Goal: Task Accomplishment & Management: Manage account settings

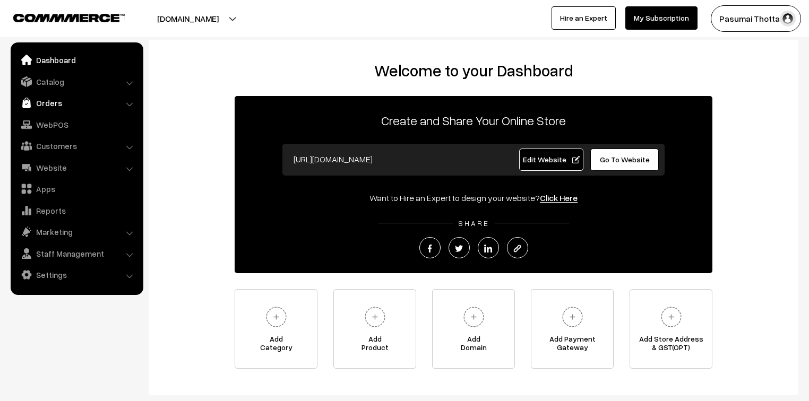
click at [54, 97] on link "Orders" at bounding box center [76, 102] width 126 height 19
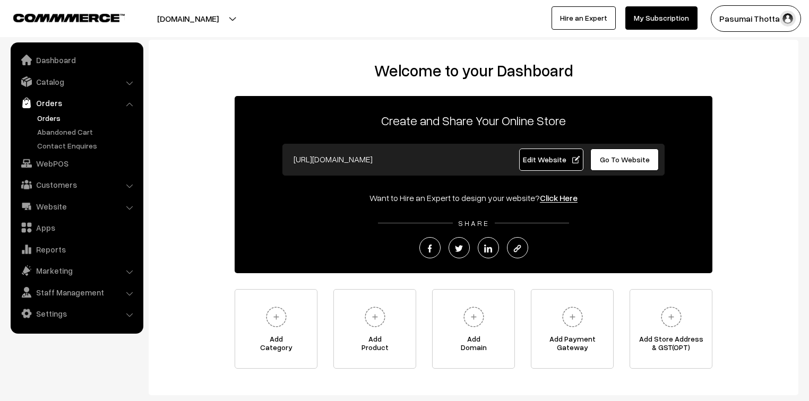
click at [49, 119] on link "Orders" at bounding box center [87, 118] width 105 height 11
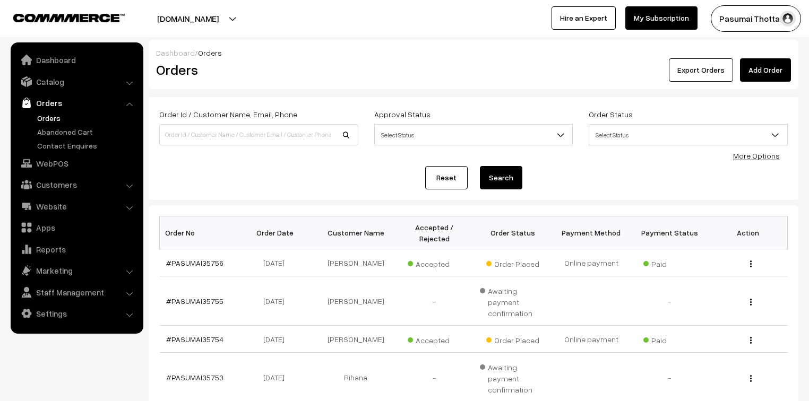
click at [683, 64] on button "Export Orders" at bounding box center [701, 69] width 64 height 23
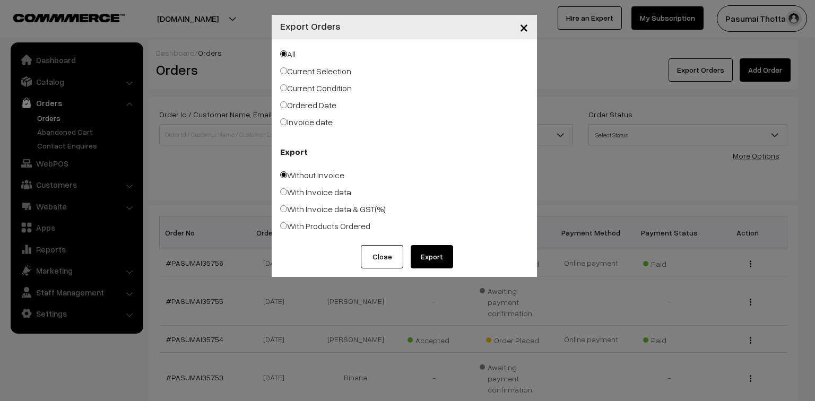
click at [324, 110] on label "Ordered Date" at bounding box center [308, 105] width 56 height 13
click at [287, 108] on input "Ordered Date" at bounding box center [283, 104] width 7 height 7
radio input "true"
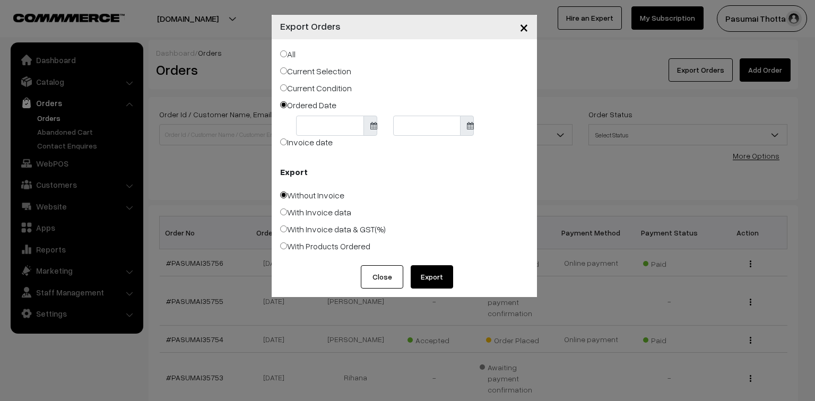
click at [331, 127] on body "Thank you for showing interest. Our team will call you shortly. Close pasumaith…" at bounding box center [407, 349] width 815 height 698
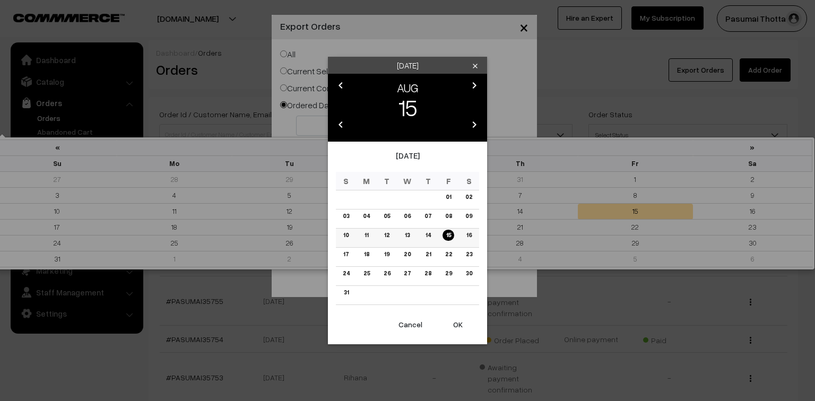
click at [446, 234] on link "15" at bounding box center [448, 235] width 11 height 11
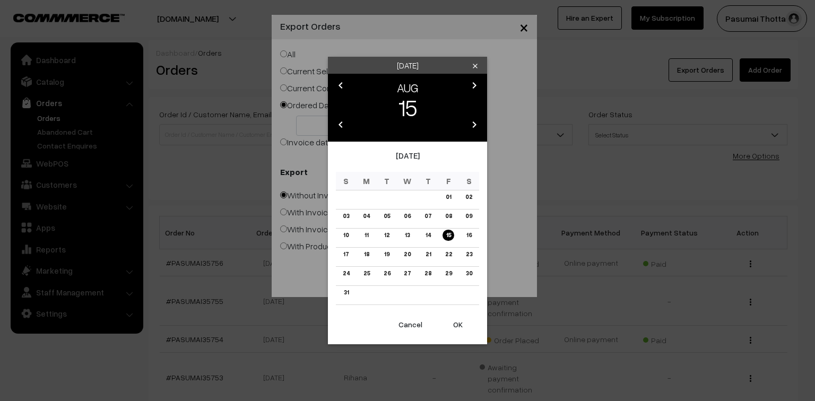
click at [461, 325] on button "OK" at bounding box center [458, 324] width 42 height 23
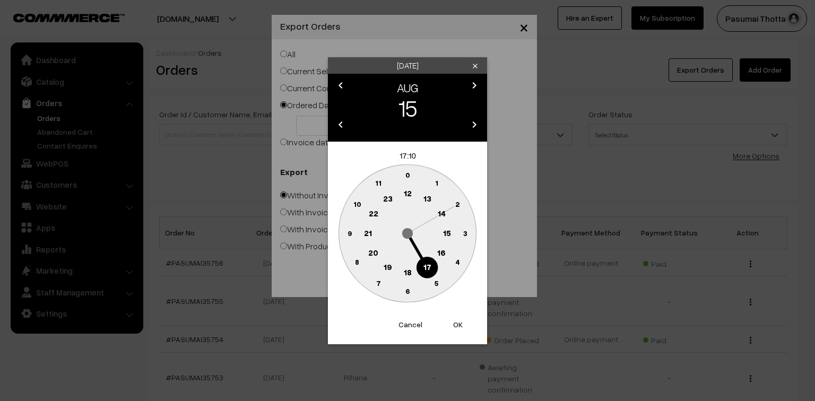
click at [461, 325] on button "OK" at bounding box center [458, 324] width 42 height 23
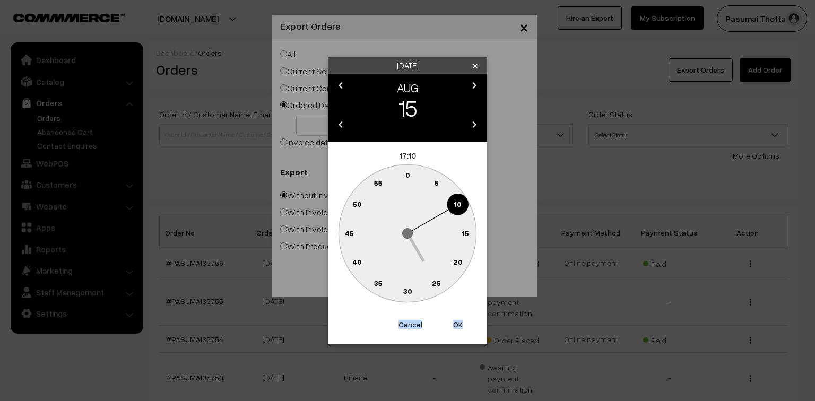
click at [461, 325] on button "OK" at bounding box center [458, 324] width 42 height 23
type input "[DATE]"
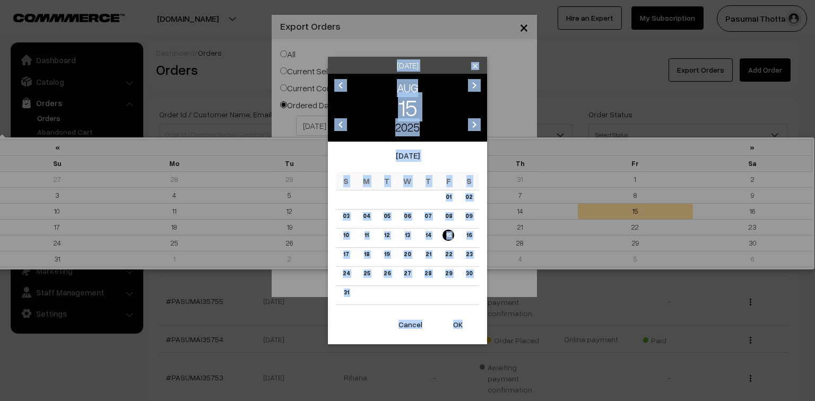
click at [416, 117] on body "Thank you for showing interest. Our team will call you shortly. Close pasumaith…" at bounding box center [407, 349] width 815 height 698
click at [446, 237] on link "15" at bounding box center [448, 235] width 11 height 11
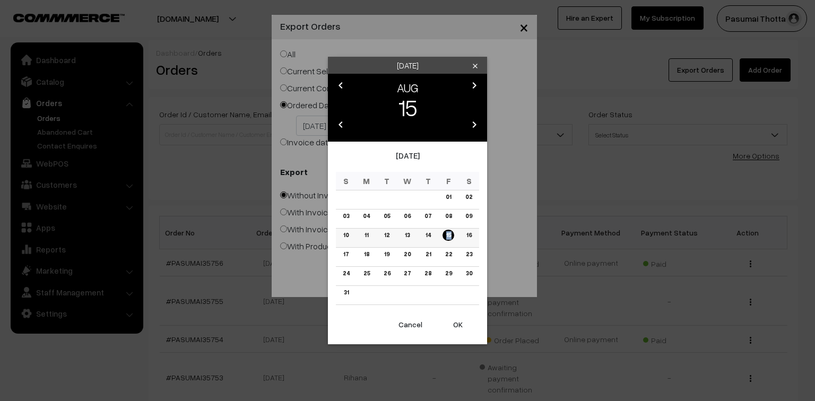
click at [446, 237] on link "15" at bounding box center [448, 235] width 11 height 11
click at [458, 325] on button "OK" at bounding box center [458, 324] width 42 height 23
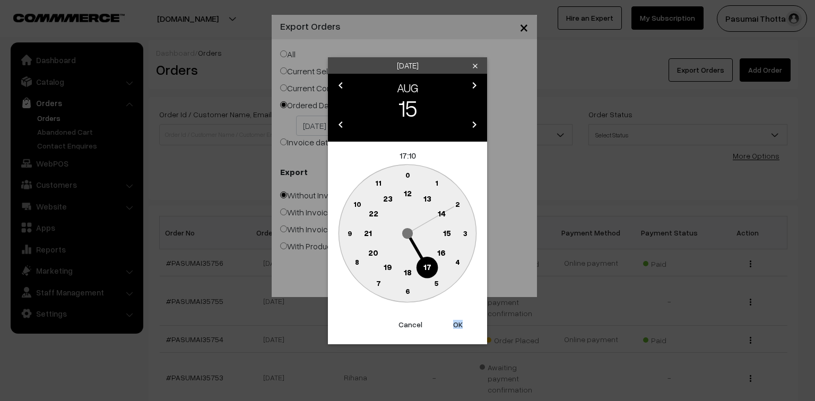
click at [458, 325] on button "OK" at bounding box center [458, 324] width 42 height 23
type input "15-08-2025"
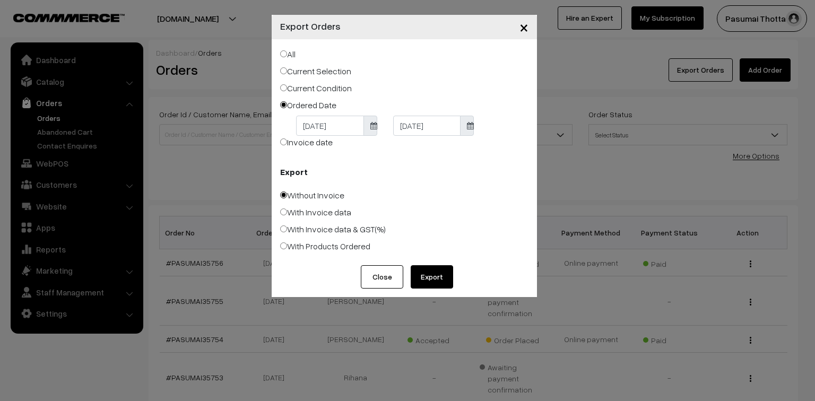
click at [432, 279] on button "Export" at bounding box center [432, 276] width 42 height 23
click at [313, 245] on label "With Products Ordered" at bounding box center [325, 246] width 90 height 13
click at [287, 245] on input "With Products Ordered" at bounding box center [283, 246] width 7 height 7
radio input "true"
click at [435, 272] on button "Export" at bounding box center [432, 276] width 42 height 23
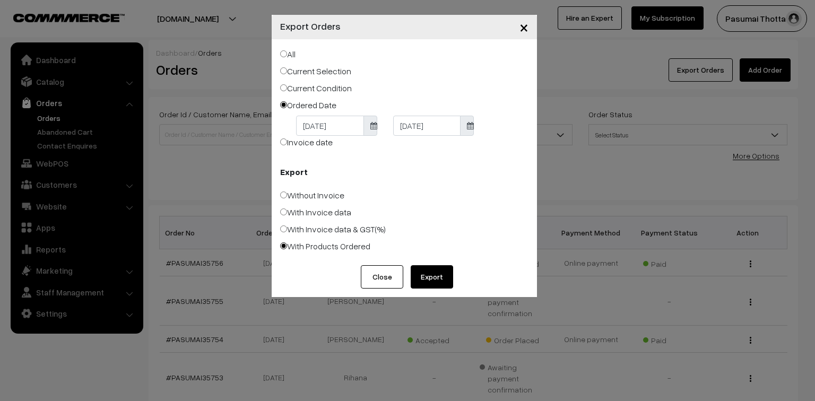
click at [437, 274] on button "Export" at bounding box center [432, 276] width 42 height 23
click at [523, 28] on span "×" at bounding box center [524, 27] width 9 height 20
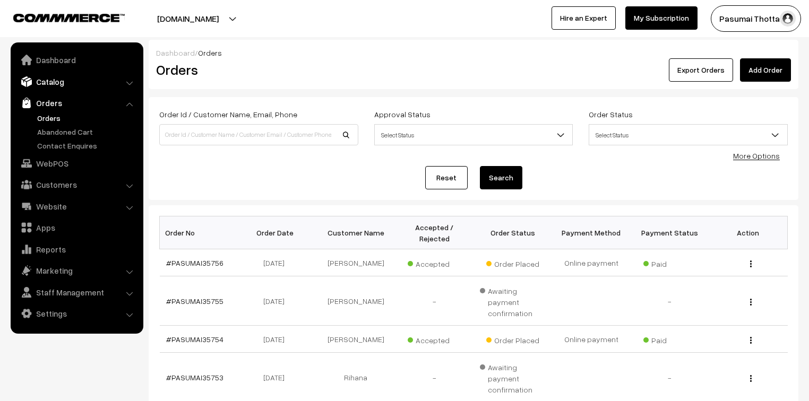
click at [44, 87] on link "Catalog" at bounding box center [76, 81] width 126 height 19
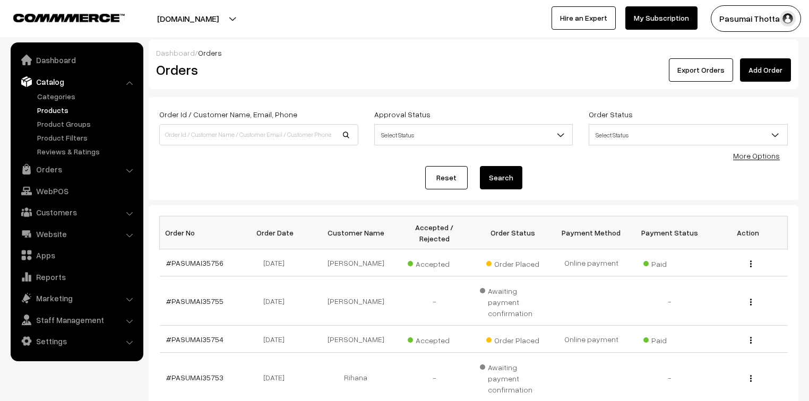
click at [45, 113] on link "Products" at bounding box center [87, 110] width 105 height 11
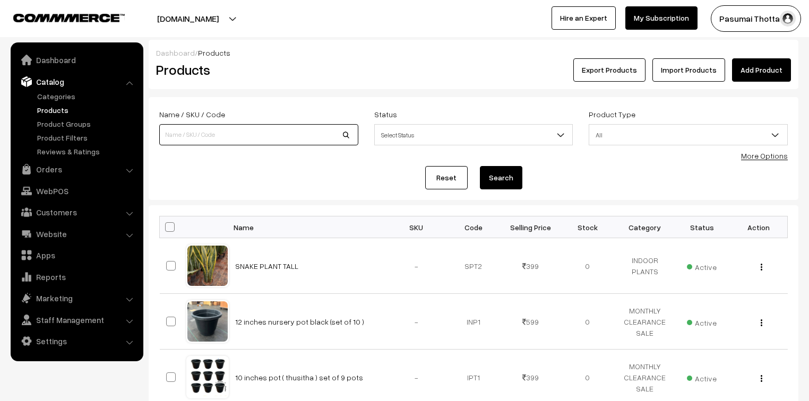
click at [219, 133] on input at bounding box center [258, 134] width 199 height 21
type input "Rainlilly bulb (pink ) (10 to 20 bulb)"
click at [504, 187] on button "Search" at bounding box center [501, 177] width 42 height 23
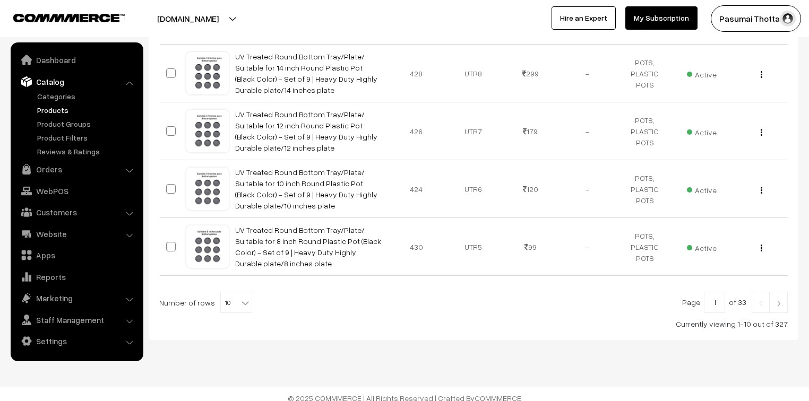
scroll to position [617, 0]
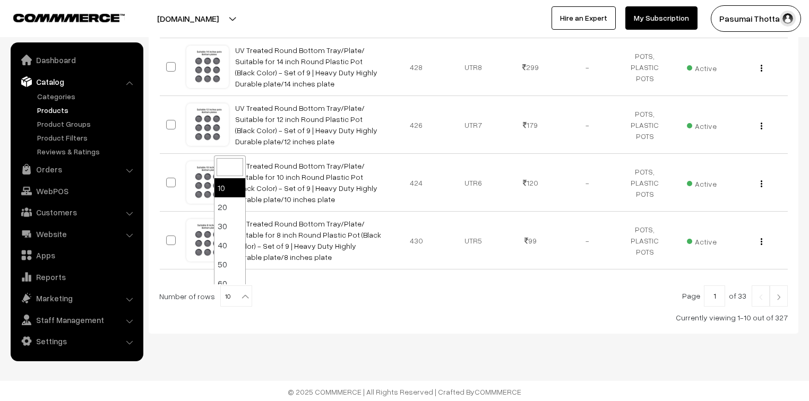
click at [242, 293] on b at bounding box center [245, 296] width 11 height 11
select select "100"
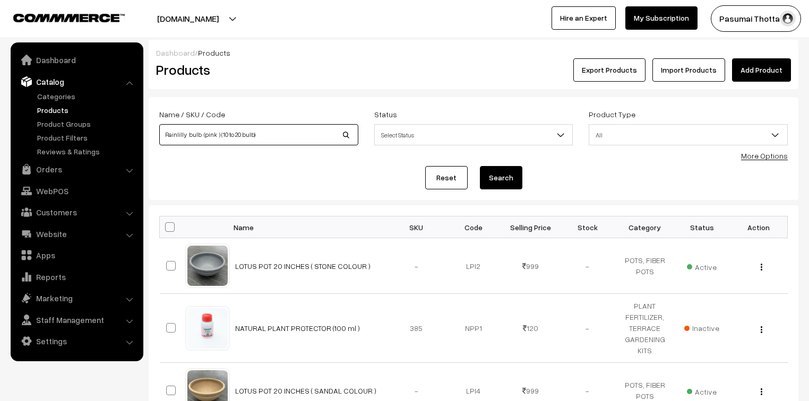
click at [314, 142] on input "Rainlilly bulb (pink ) (10 to 20 bulb)" at bounding box center [258, 134] width 199 height 21
type input "R"
type input "rain"
click at [480, 166] on button "Search" at bounding box center [501, 177] width 42 height 23
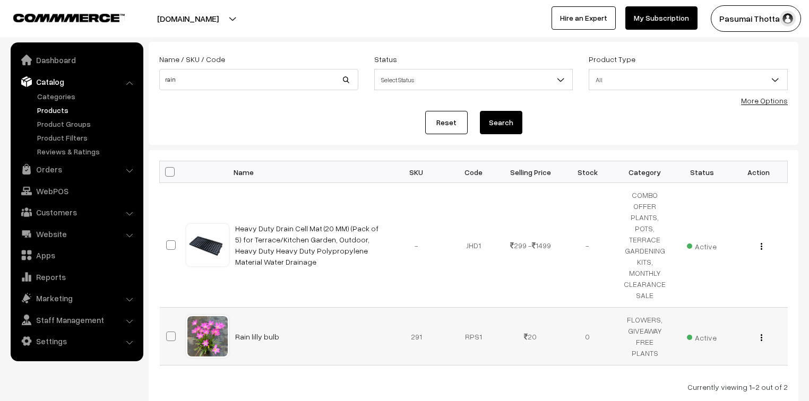
scroll to position [123, 0]
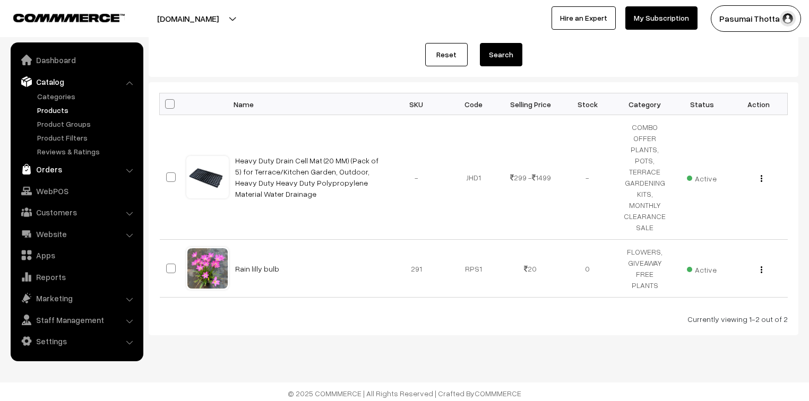
click at [52, 170] on link "Orders" at bounding box center [76, 169] width 126 height 19
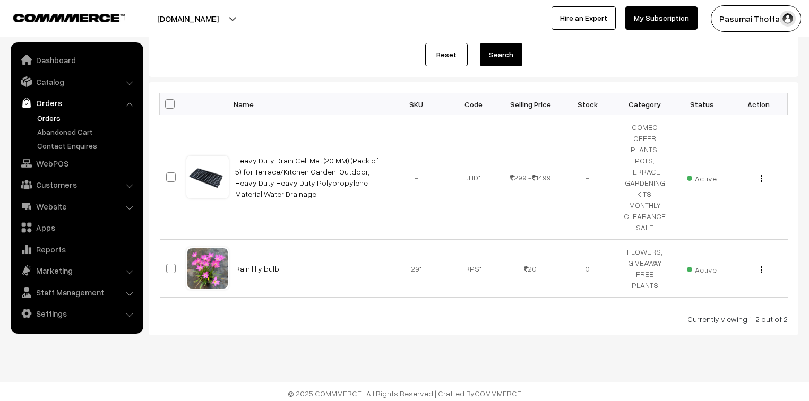
click at [47, 117] on link "Orders" at bounding box center [87, 118] width 105 height 11
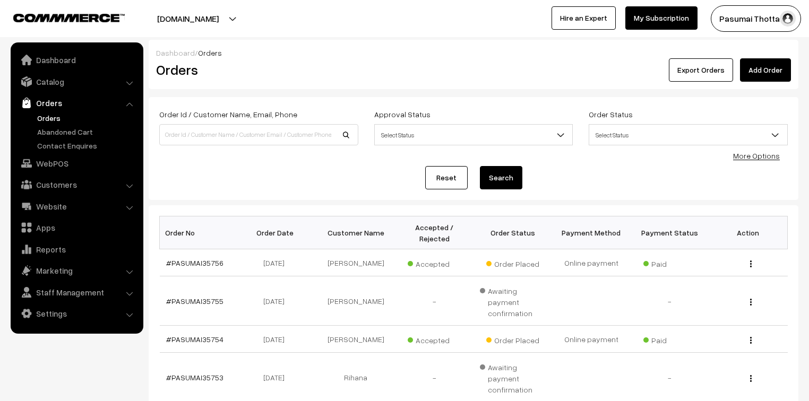
click at [42, 105] on link "Orders" at bounding box center [76, 102] width 126 height 19
click at [49, 85] on link "Catalog" at bounding box center [76, 81] width 126 height 19
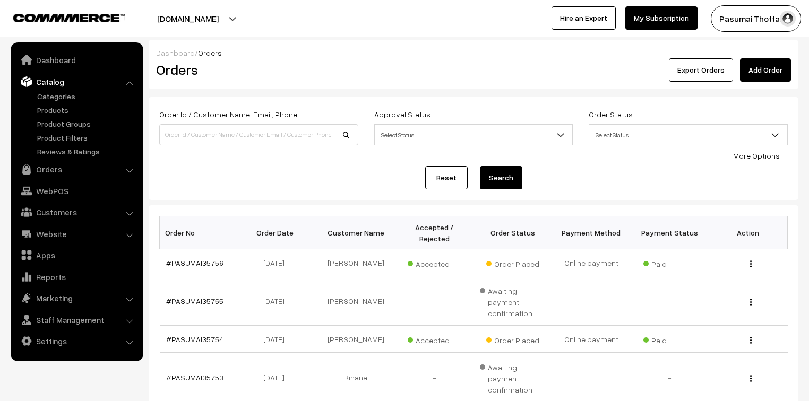
click at [49, 108] on link "Products" at bounding box center [87, 110] width 105 height 11
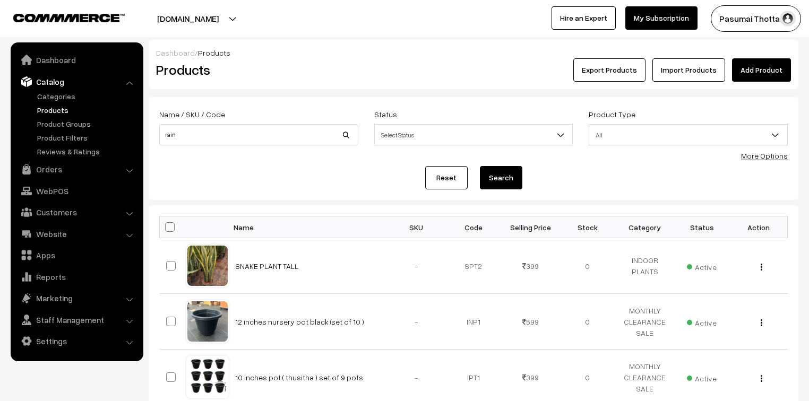
type input "rain"
click at [480, 166] on button "Search" at bounding box center [501, 177] width 42 height 23
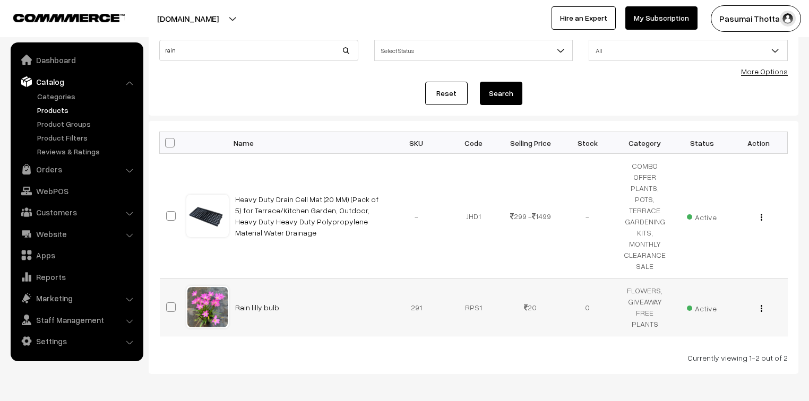
scroll to position [85, 0]
click at [264, 304] on link "Rain lilly bulb" at bounding box center [257, 307] width 44 height 9
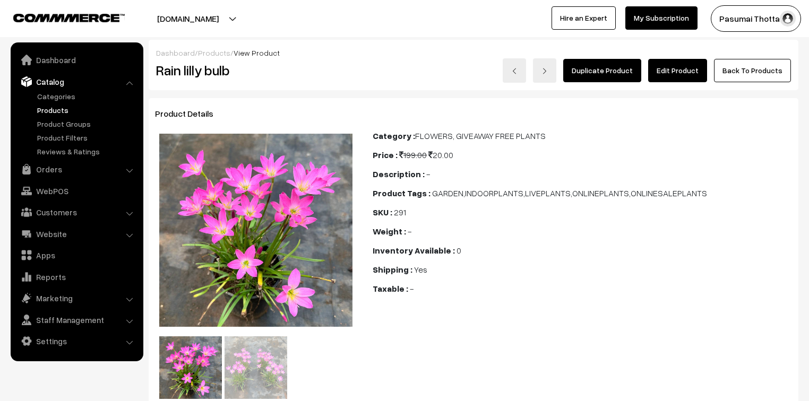
click at [684, 68] on link "Edit Product" at bounding box center [677, 70] width 59 height 23
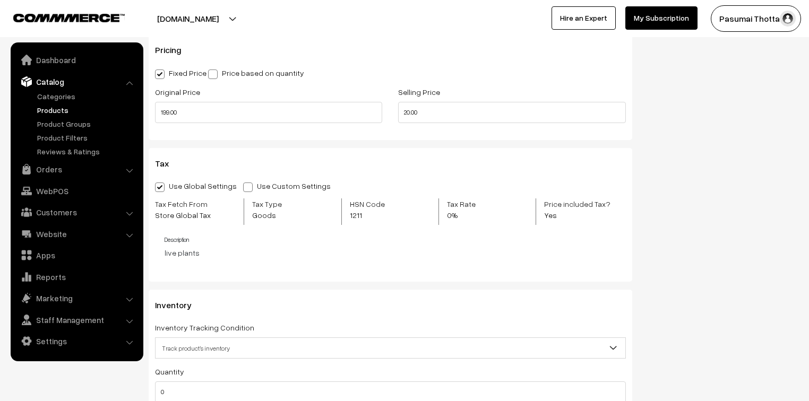
scroll to position [1019, 0]
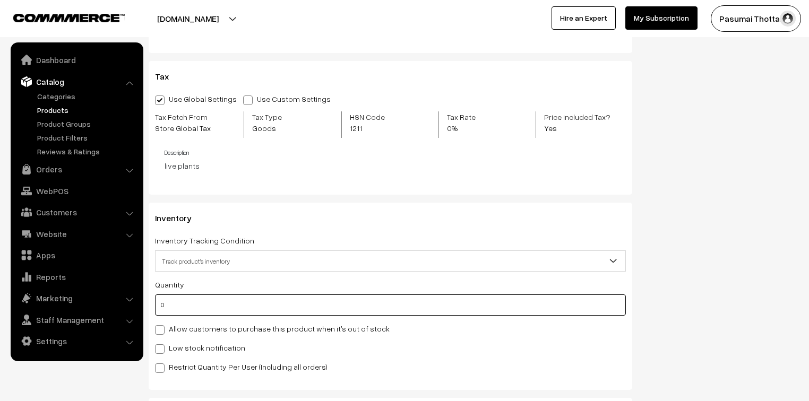
click at [174, 311] on input "0" at bounding box center [390, 305] width 471 height 21
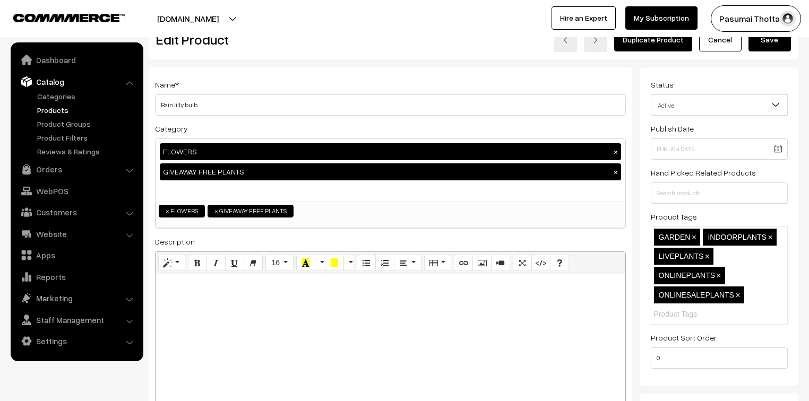
scroll to position [0, 0]
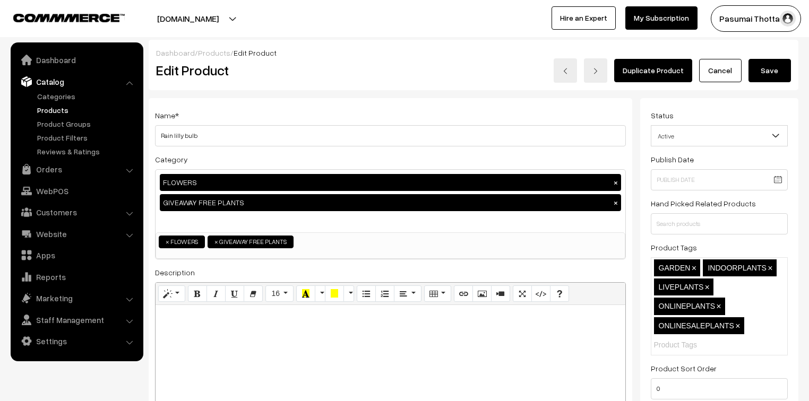
type input "100"
click at [767, 67] on button "Save" at bounding box center [769, 70] width 42 height 23
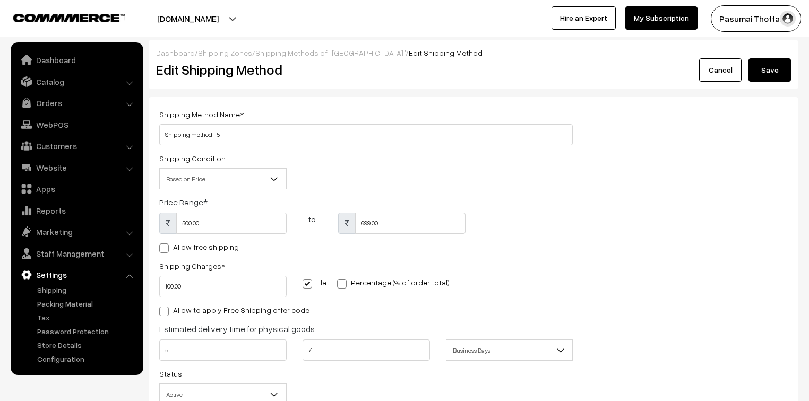
click at [48, 82] on link "Catalog" at bounding box center [76, 81] width 126 height 19
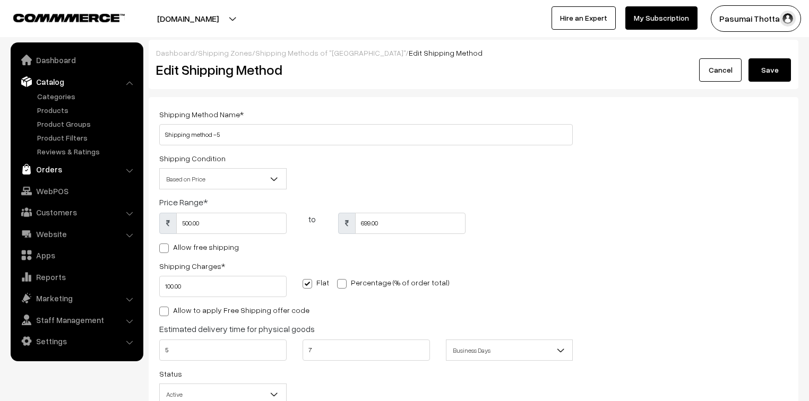
click at [51, 170] on link "Orders" at bounding box center [76, 169] width 126 height 19
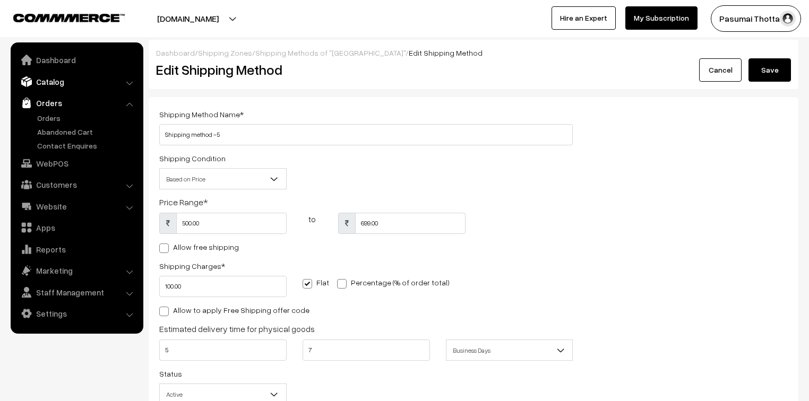
click at [61, 76] on link "Catalog" at bounding box center [76, 81] width 126 height 19
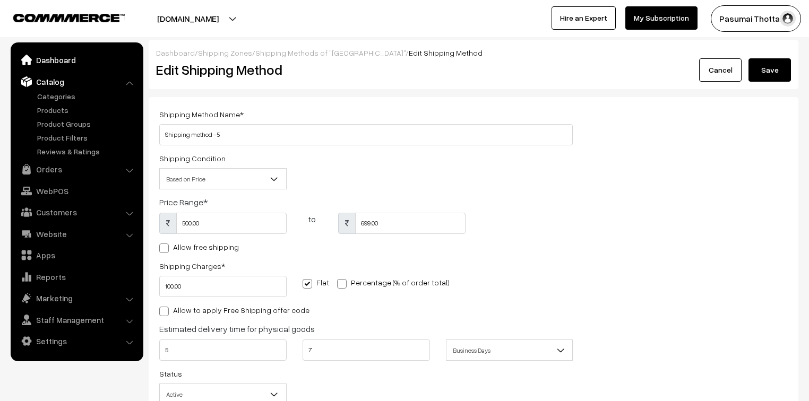
click at [55, 59] on link "Dashboard" at bounding box center [76, 59] width 126 height 19
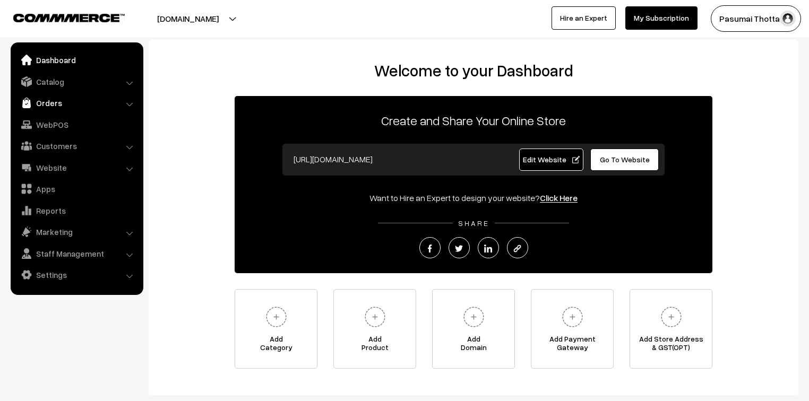
click at [48, 104] on link "Orders" at bounding box center [76, 102] width 126 height 19
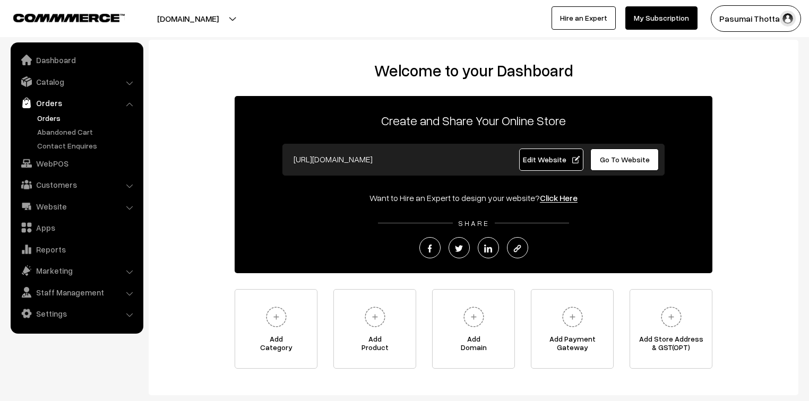
click at [53, 115] on link "Orders" at bounding box center [87, 118] width 105 height 11
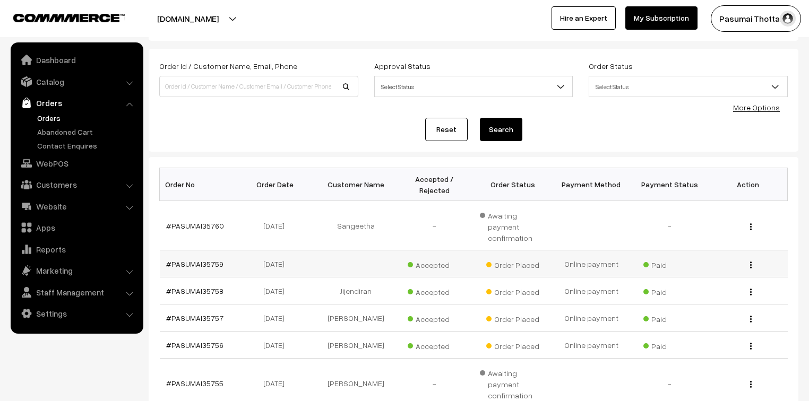
scroll to position [85, 0]
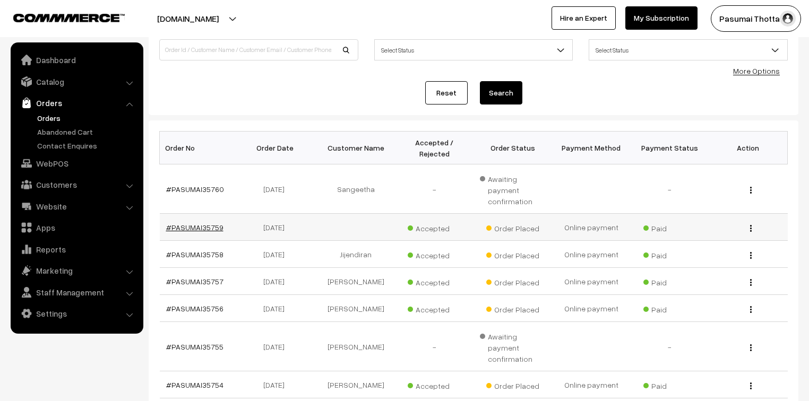
click at [206, 223] on link "#PASUMAI35759" at bounding box center [194, 227] width 57 height 9
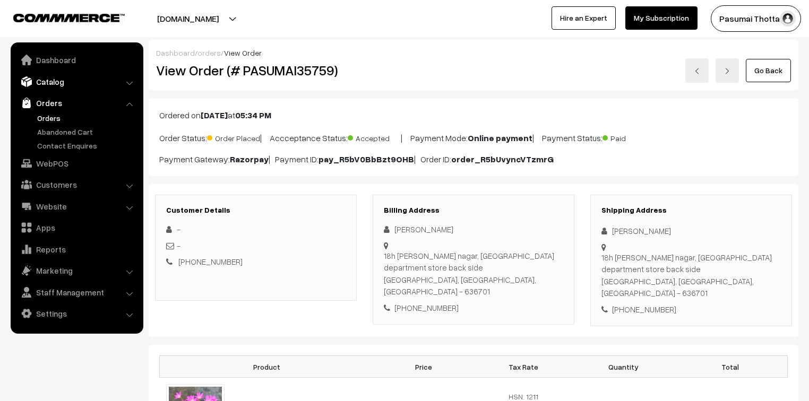
click at [51, 82] on link "Catalog" at bounding box center [76, 81] width 126 height 19
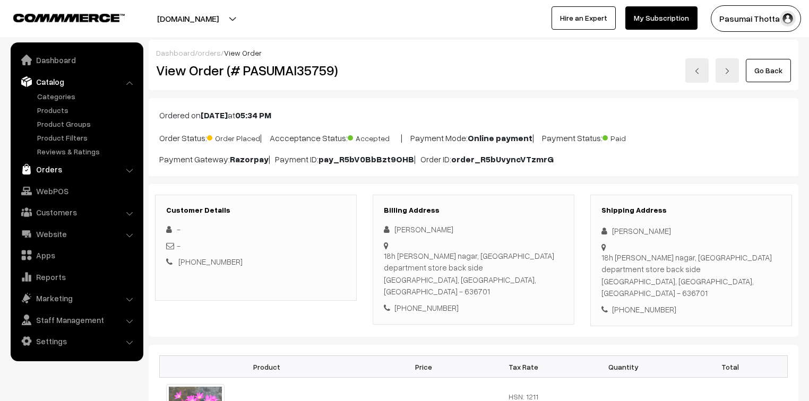
click at [50, 168] on link "Orders" at bounding box center [76, 169] width 126 height 19
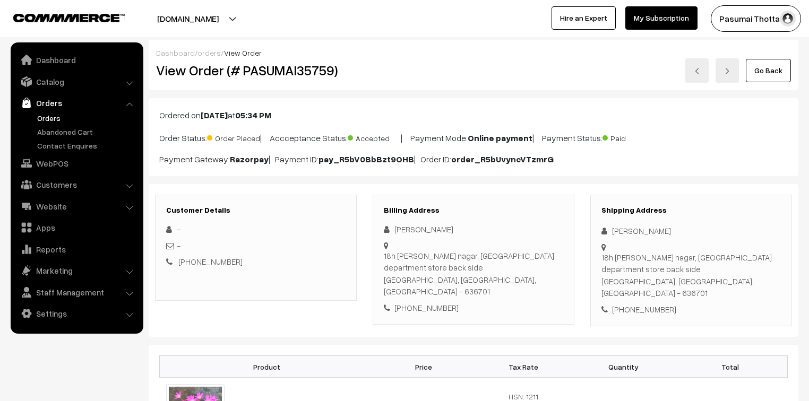
click at [45, 117] on link "Orders" at bounding box center [87, 118] width 105 height 11
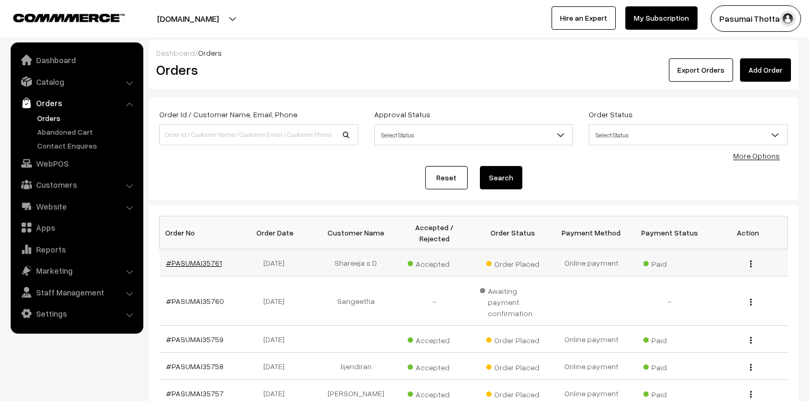
click at [196, 259] on link "#PASUMAI35761" at bounding box center [194, 263] width 56 height 9
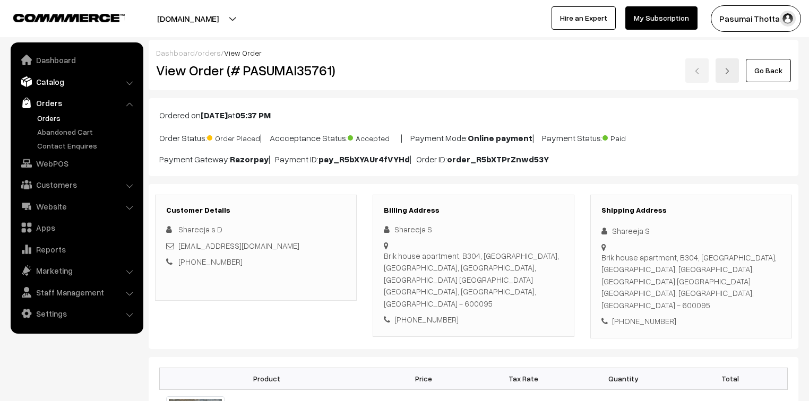
click at [50, 83] on link "Catalog" at bounding box center [76, 81] width 126 height 19
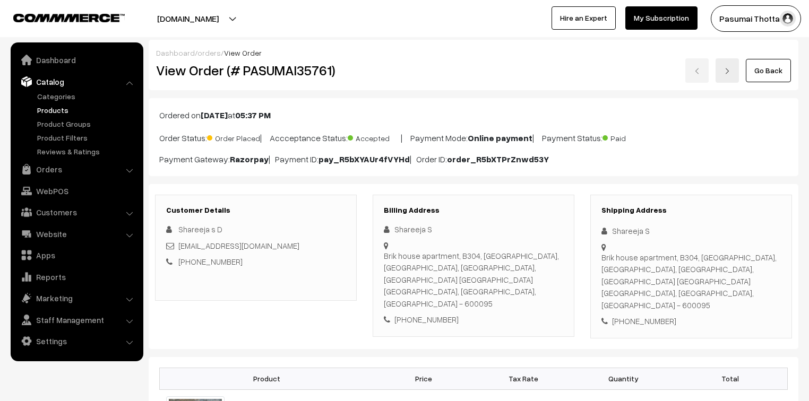
click at [51, 108] on link "Products" at bounding box center [87, 110] width 105 height 11
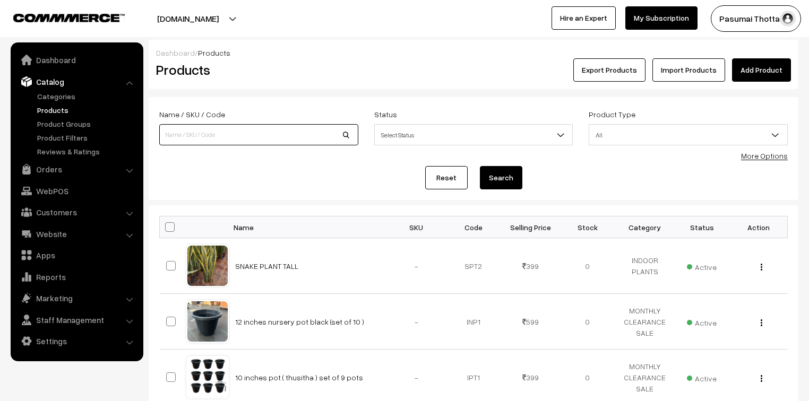
click at [180, 125] on input at bounding box center [258, 134] width 199 height 21
type input "rain"
click at [480, 166] on button "Search" at bounding box center [501, 177] width 42 height 23
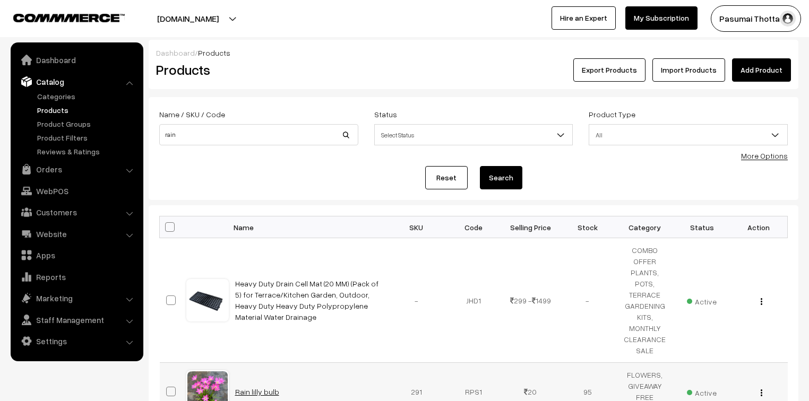
click at [248, 390] on link "Rain lilly bulb" at bounding box center [257, 392] width 44 height 9
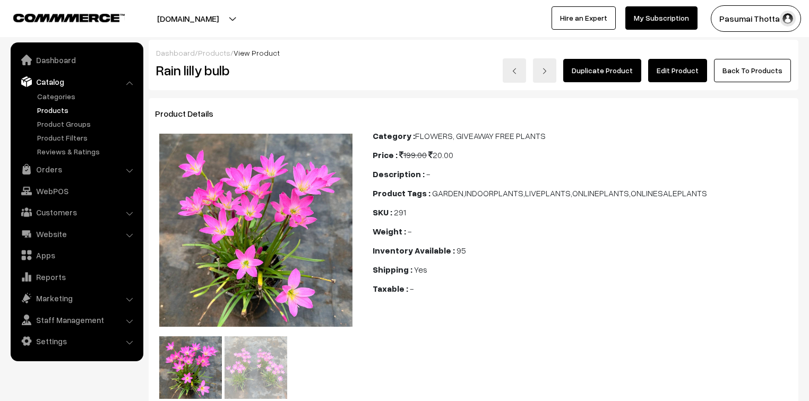
click at [680, 71] on link "Edit Product" at bounding box center [677, 70] width 59 height 23
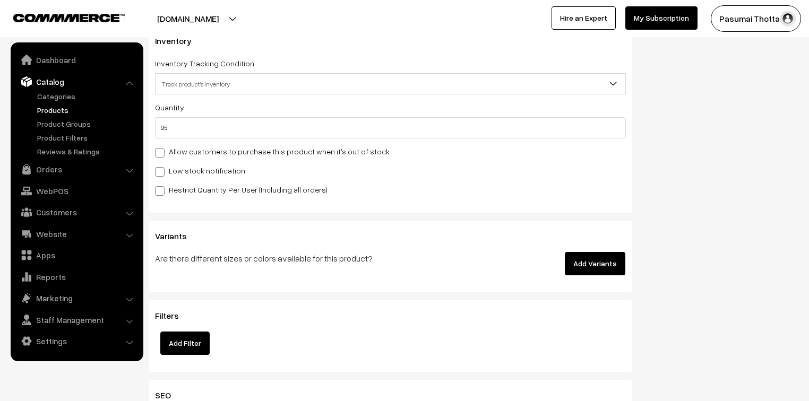
scroll to position [1211, 0]
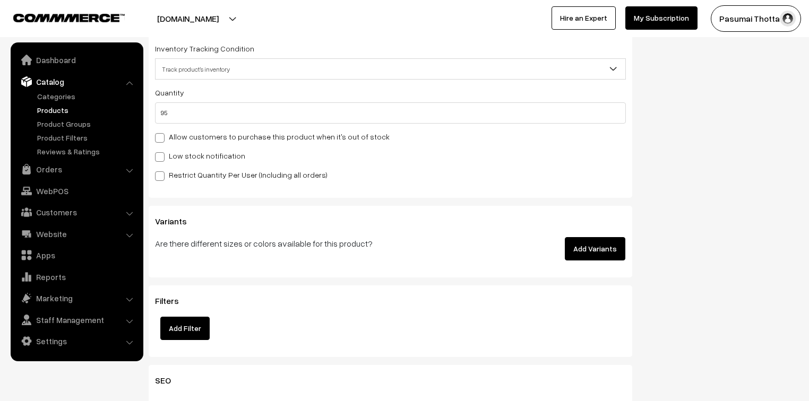
click at [197, 73] on span "Track product's inventory" at bounding box center [391, 69] width 470 height 19
click at [191, 174] on label "Restrict Quantity Per User (Including all orders)" at bounding box center [241, 174] width 173 height 11
click at [162, 174] on input "Restrict Quantity Per User (Including all orders)" at bounding box center [158, 174] width 7 height 7
checkbox input "true"
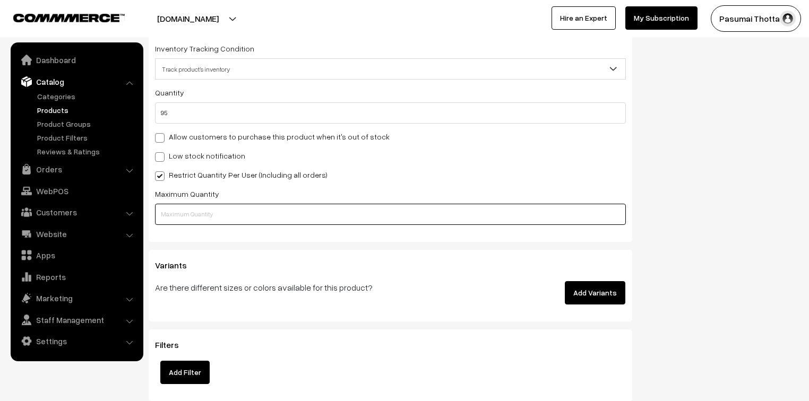
click at [169, 210] on input "text" at bounding box center [390, 214] width 471 height 21
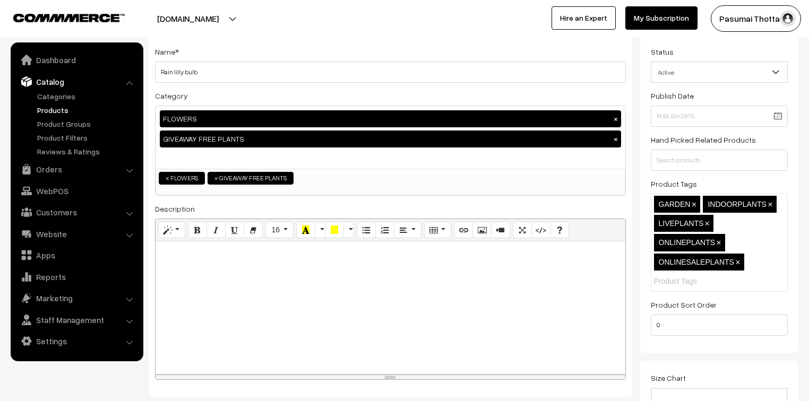
scroll to position [0, 0]
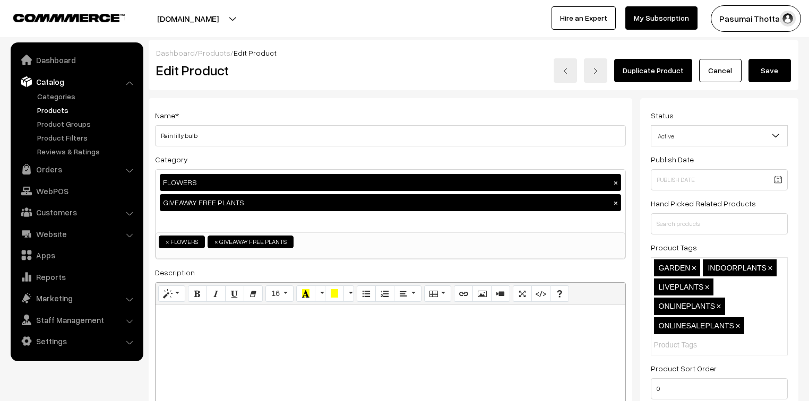
type input "2"
click at [780, 64] on button "Save" at bounding box center [769, 70] width 42 height 23
click at [51, 170] on link "Orders" at bounding box center [76, 169] width 126 height 19
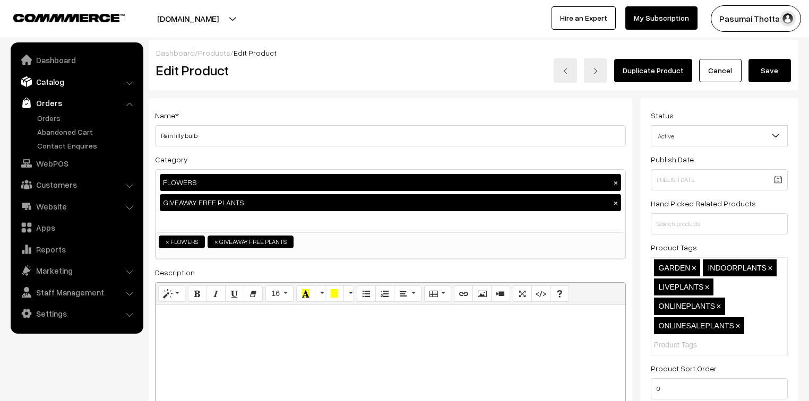
click at [50, 80] on link "Catalog" at bounding box center [76, 81] width 126 height 19
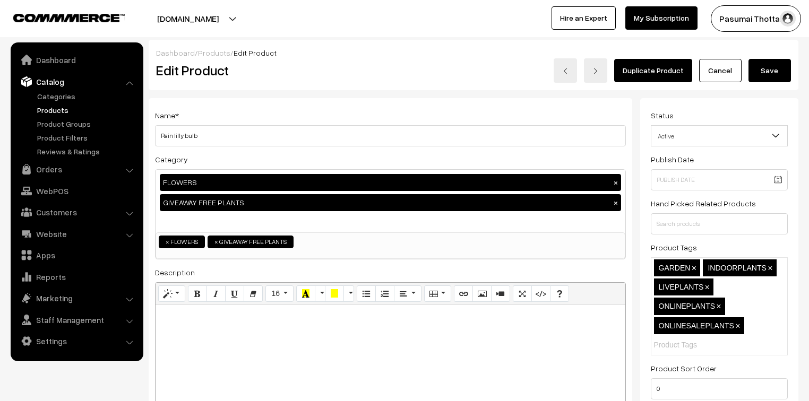
click at [57, 107] on link "Products" at bounding box center [87, 110] width 105 height 11
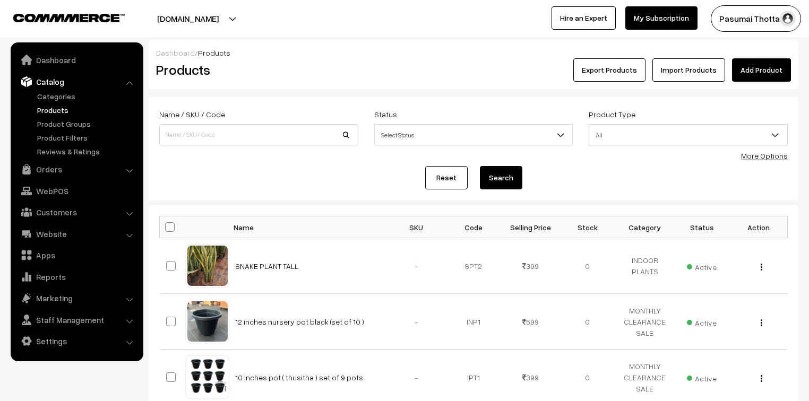
click at [766, 67] on link "Add Product" at bounding box center [761, 69] width 59 height 23
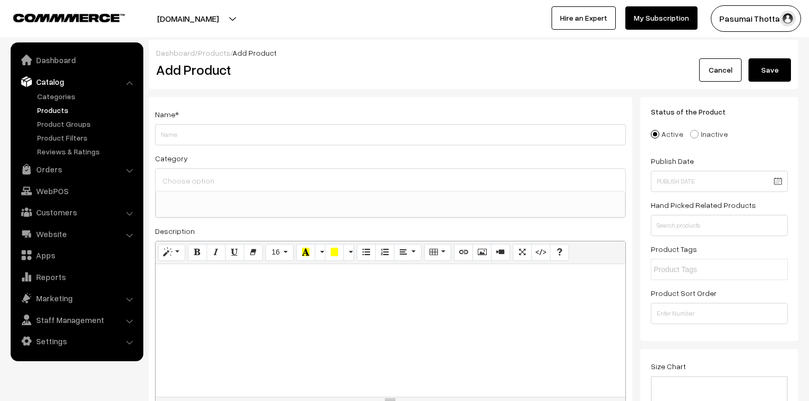
select select
type input "r"
type input "[PERSON_NAME] oil"
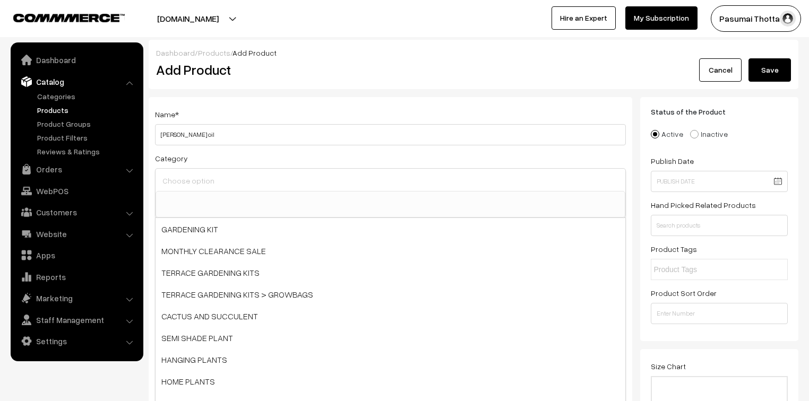
click at [200, 179] on input at bounding box center [390, 180] width 461 height 15
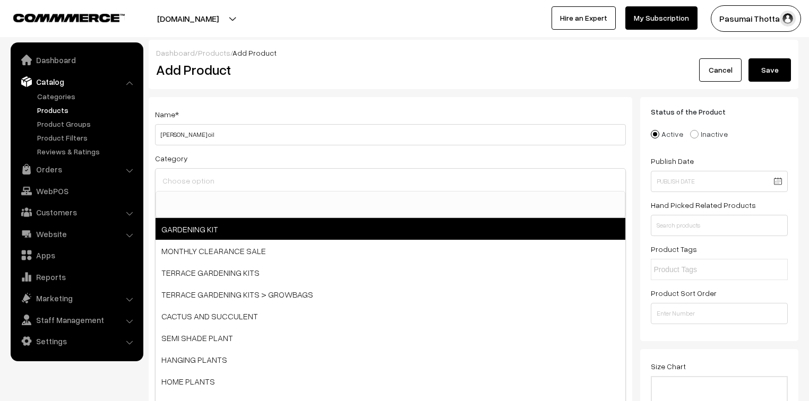
click at [208, 234] on span "GARDENING KIT" at bounding box center [391, 229] width 470 height 22
select select "18"
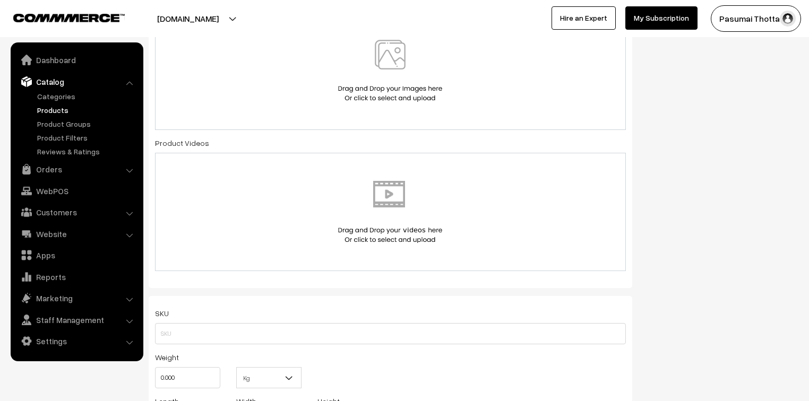
scroll to position [382, 0]
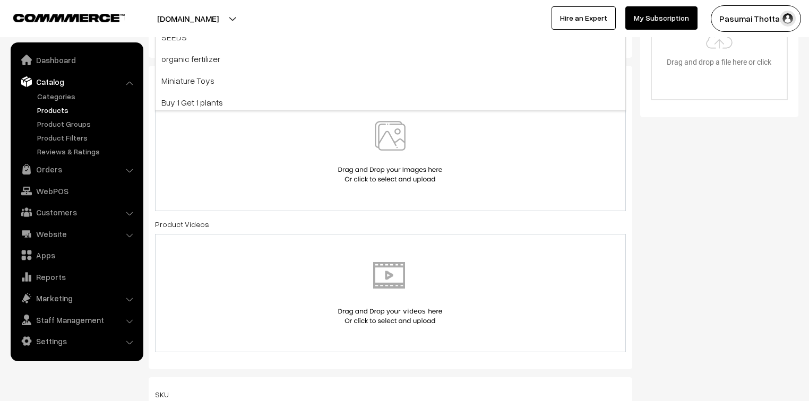
click at [384, 137] on img at bounding box center [389, 152] width 109 height 62
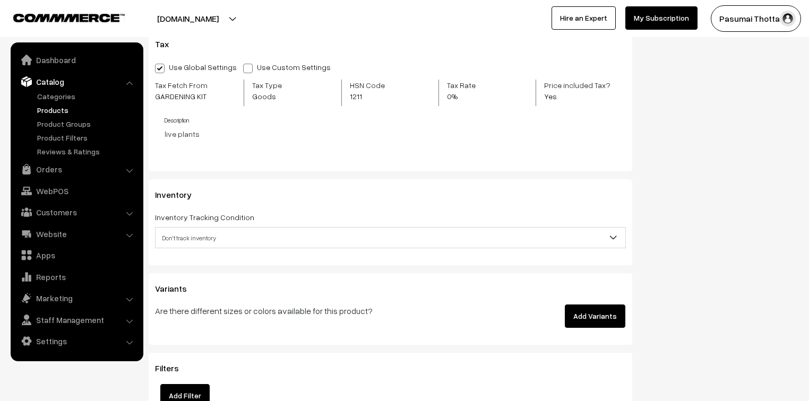
scroll to position [1019, 0]
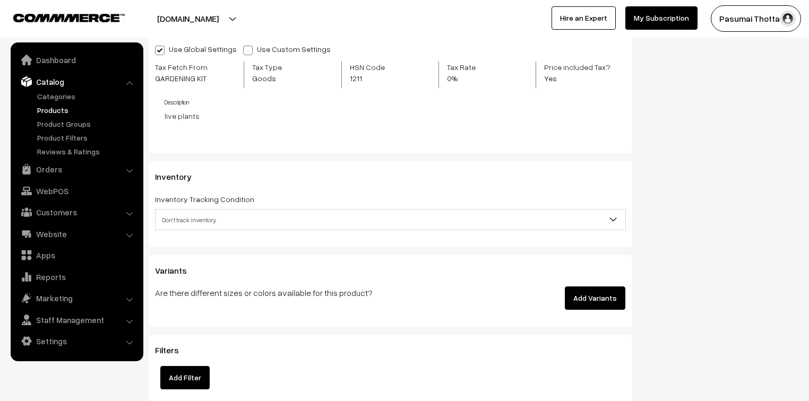
click at [208, 221] on span "Don't track inventory" at bounding box center [391, 220] width 470 height 19
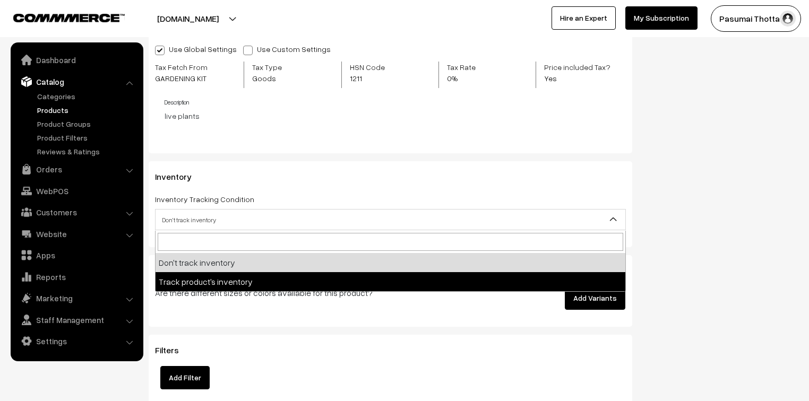
select select "2"
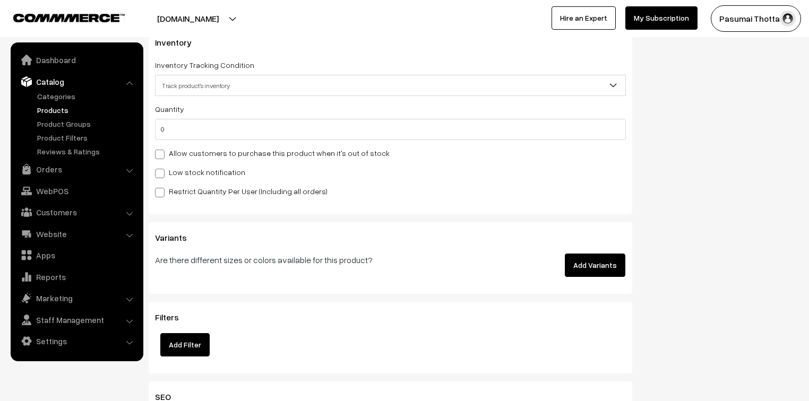
scroll to position [1189, 0]
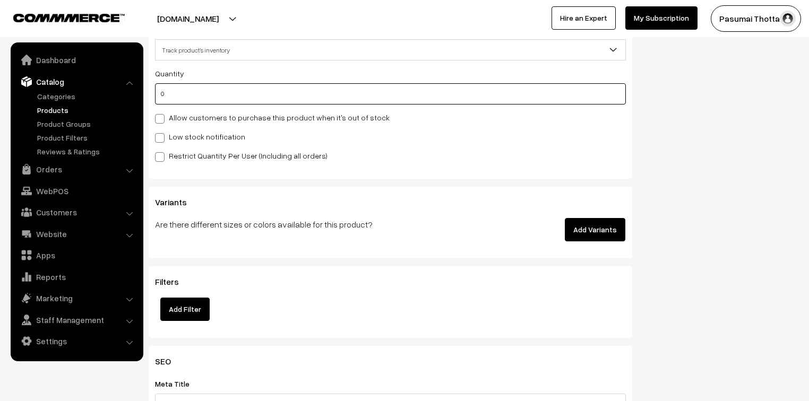
click at [209, 99] on input "0" at bounding box center [390, 93] width 471 height 21
type input "1"
type input "250"
click at [604, 229] on button "Add Variants" at bounding box center [595, 229] width 61 height 23
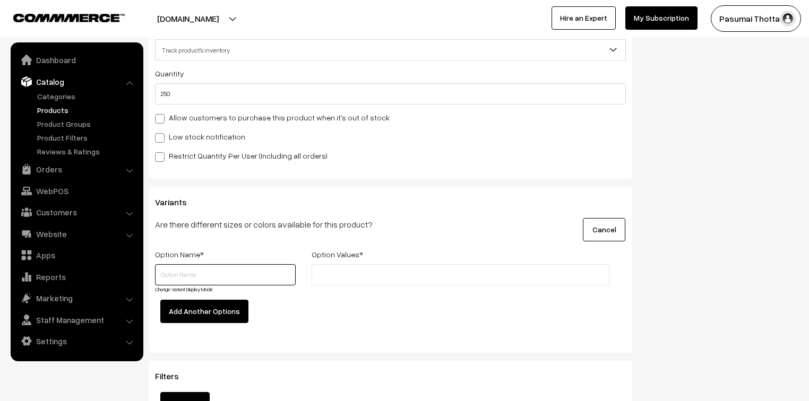
click at [192, 272] on input "text" at bounding box center [225, 274] width 141 height 21
type input "1"
type input "a"
type input "Quantity"
click at [325, 278] on input "text" at bounding box center [361, 275] width 93 height 11
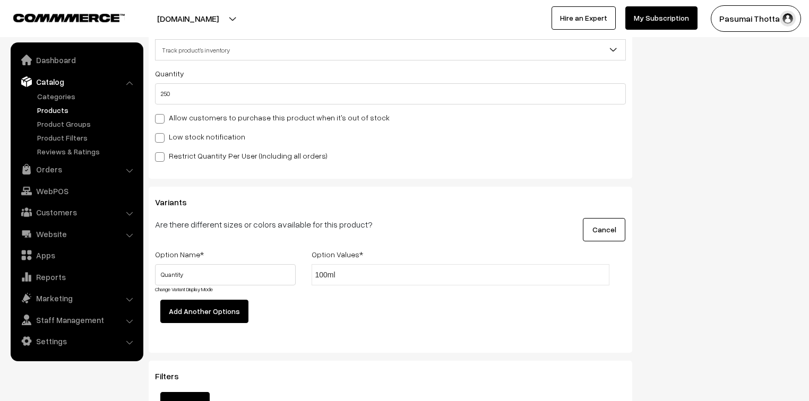
type input "100ml"
click at [343, 312] on div "Option Name * Option Values * Quantity Change Variant Display Mode 100ml 100ml ×" at bounding box center [390, 292] width 487 height 88
click at [364, 269] on li at bounding box center [400, 274] width 95 height 17
type input "200ml"
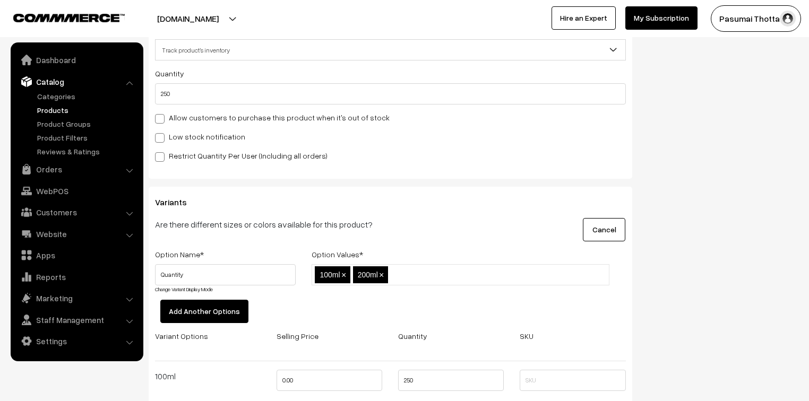
click at [367, 299] on div "100ml,200ml 100ml × 200ml ×" at bounding box center [461, 282] width 314 height 36
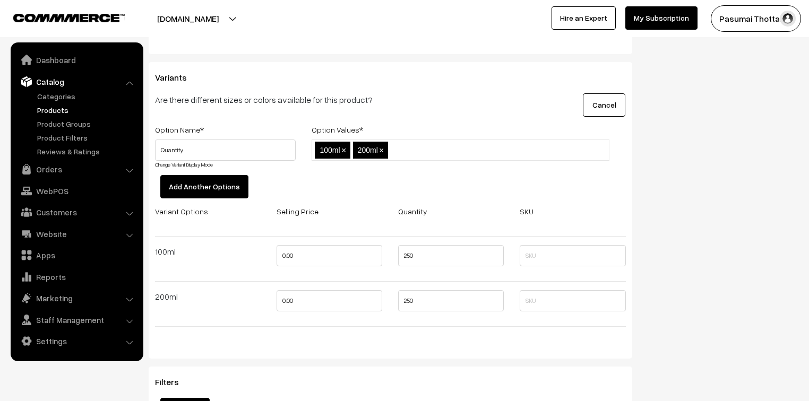
scroll to position [1316, 0]
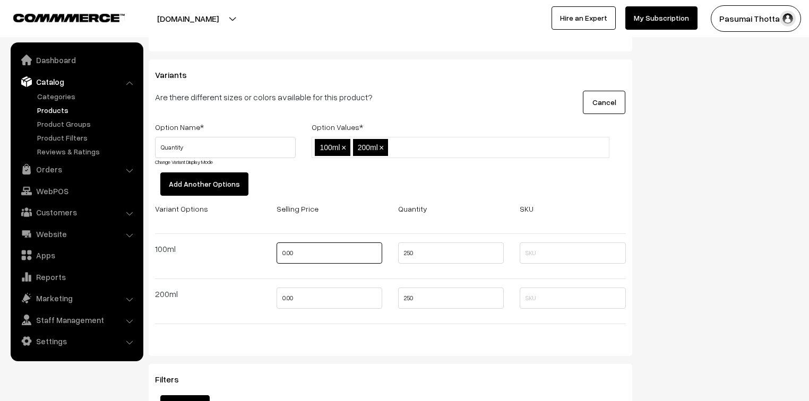
click at [316, 262] on input "0.00" at bounding box center [330, 253] width 106 height 21
type input "0"
type input "99"
click at [295, 295] on input "0.00" at bounding box center [330, 298] width 106 height 21
type input "0"
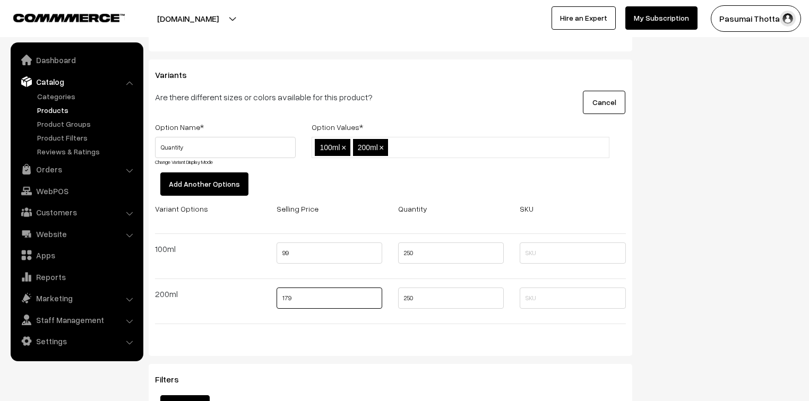
type input "179"
click at [463, 338] on div "Variant Options Selling Price Quantity SKU 100ml 99 250 200ml 179 250" at bounding box center [390, 270] width 487 height 137
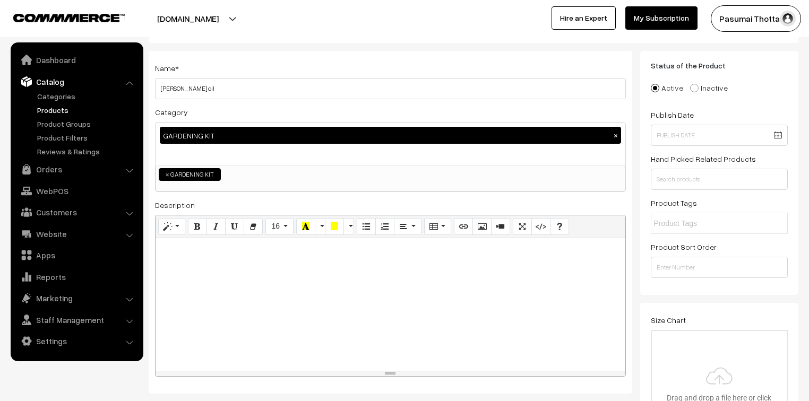
scroll to position [0, 0]
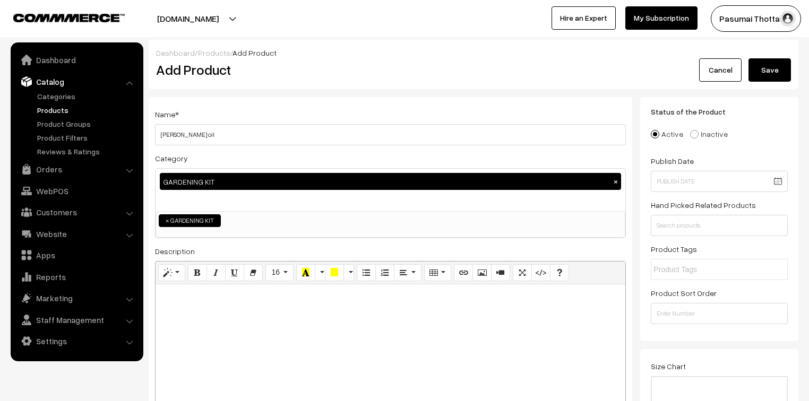
click at [747, 68] on div "Cancel Save" at bounding box center [717, 69] width 147 height 23
click at [756, 71] on button "Save" at bounding box center [769, 69] width 42 height 23
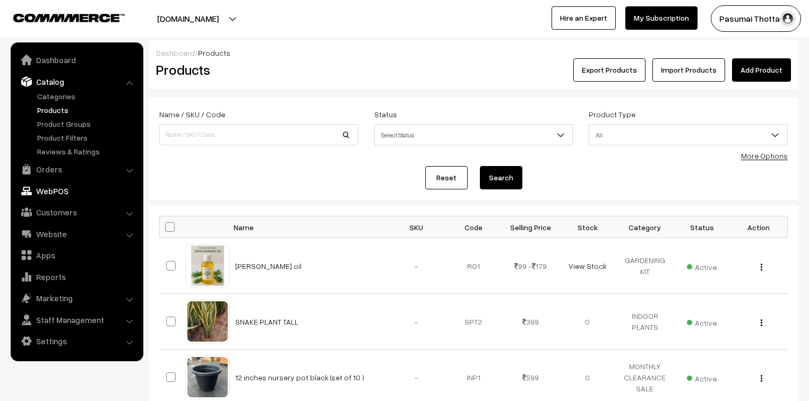
click at [40, 172] on link "Orders" at bounding box center [76, 169] width 126 height 19
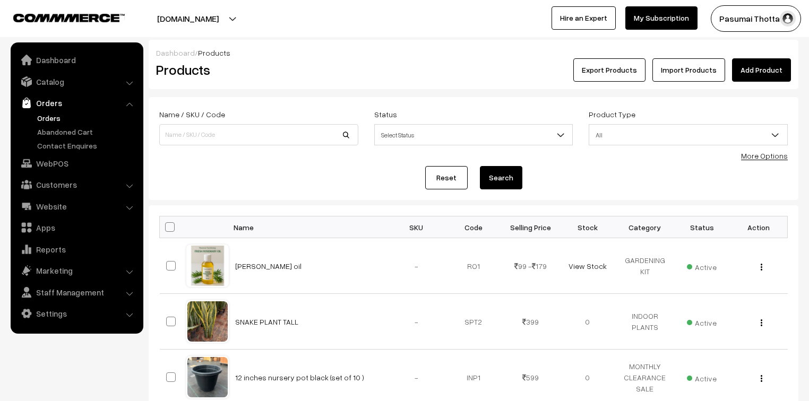
click at [51, 116] on link "Orders" at bounding box center [87, 118] width 105 height 11
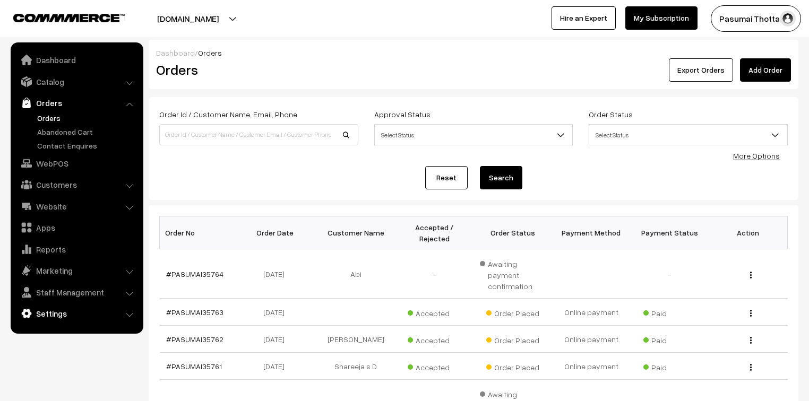
click at [61, 320] on link "Settings" at bounding box center [76, 313] width 126 height 19
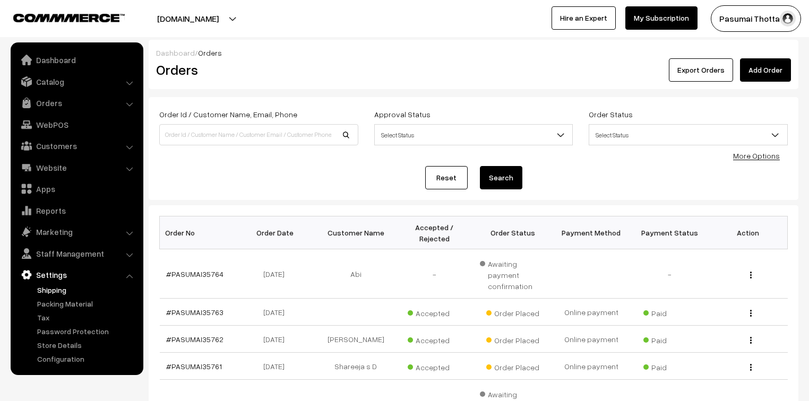
click at [58, 288] on link "Shipping" at bounding box center [87, 290] width 105 height 11
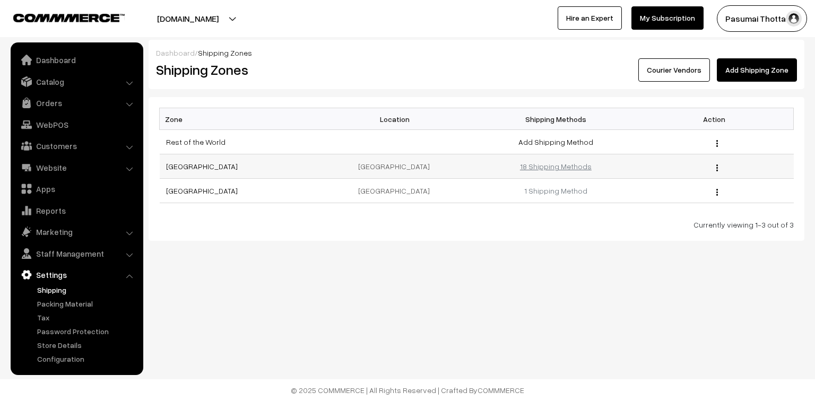
click at [543, 168] on link "18 Shipping Methods" at bounding box center [556, 166] width 72 height 9
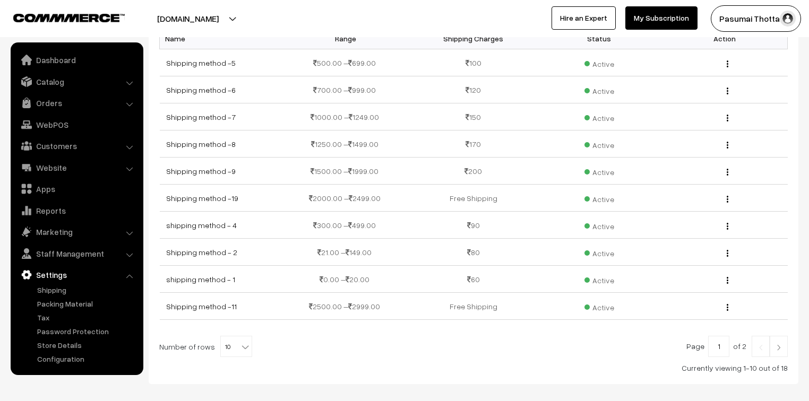
scroll to position [131, 0]
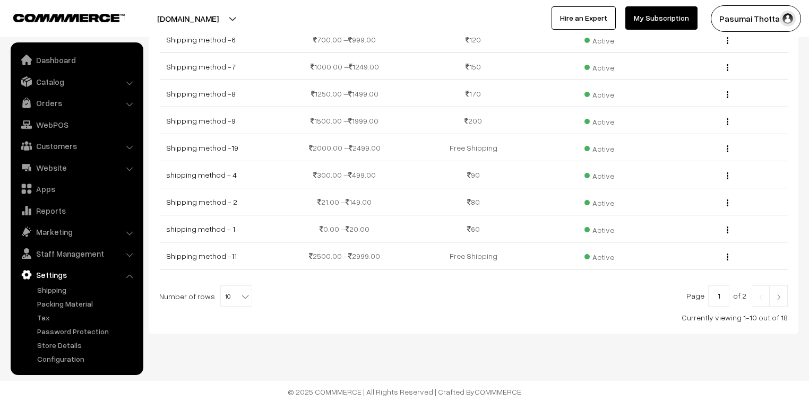
click at [240, 295] on b at bounding box center [245, 296] width 11 height 11
select select "100"
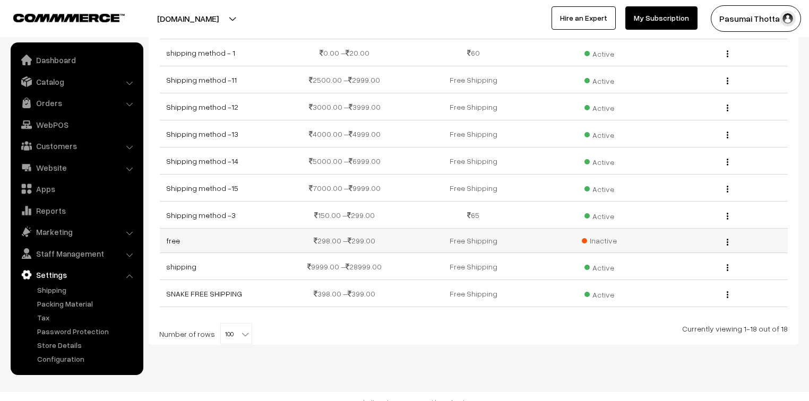
scroll to position [318, 0]
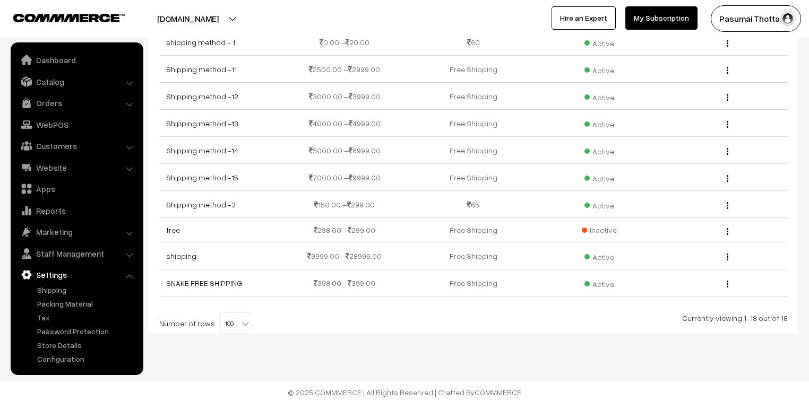
click at [363, 324] on div "Name Range Shipping Charges Status Action Shipping method -5 500.00 – 699.00 10…" at bounding box center [474, 56] width 650 height 555
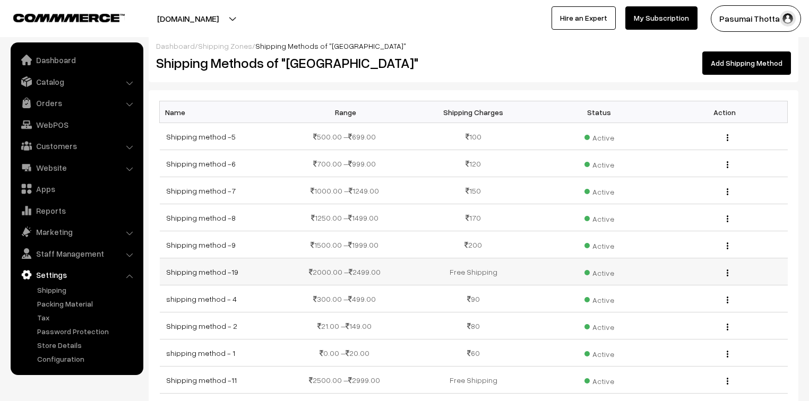
scroll to position [0, 0]
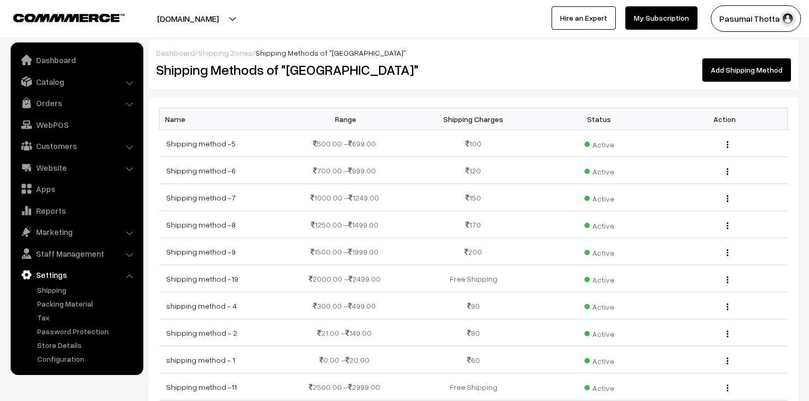
drag, startPoint x: 532, startPoint y: 79, endPoint x: 509, endPoint y: 44, distance: 42.4
click at [531, 78] on div "Add Shipping Method" at bounding box center [635, 69] width 309 height 23
